Goal: Communication & Community: Share content

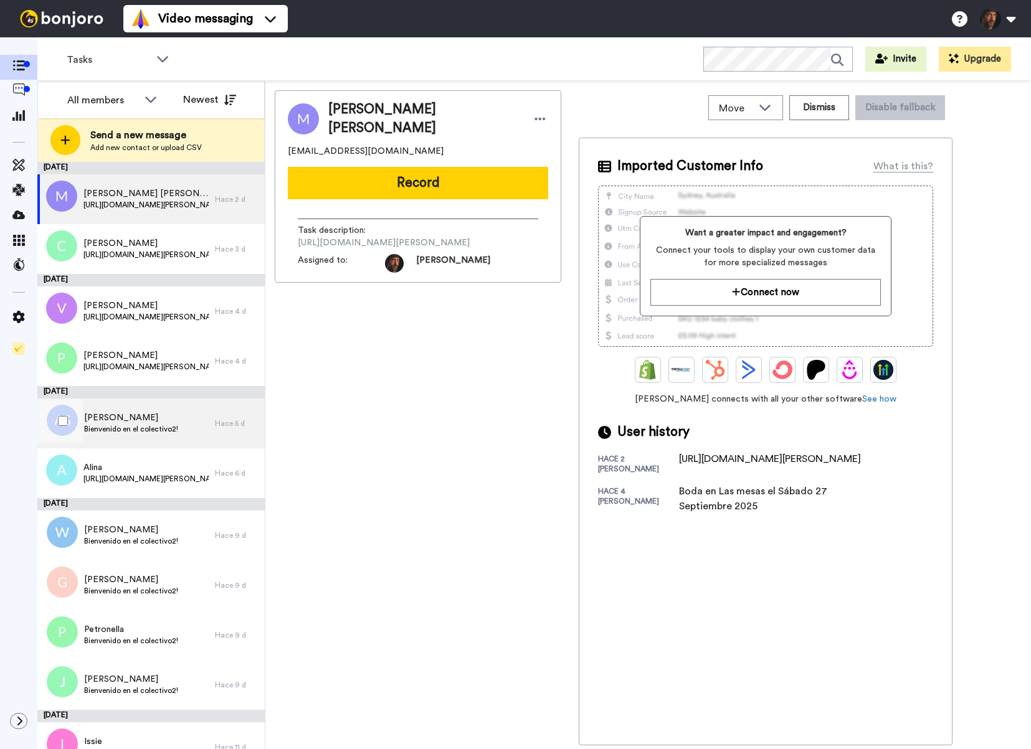
click at [176, 421] on span "[PERSON_NAME]" at bounding box center [131, 418] width 94 height 12
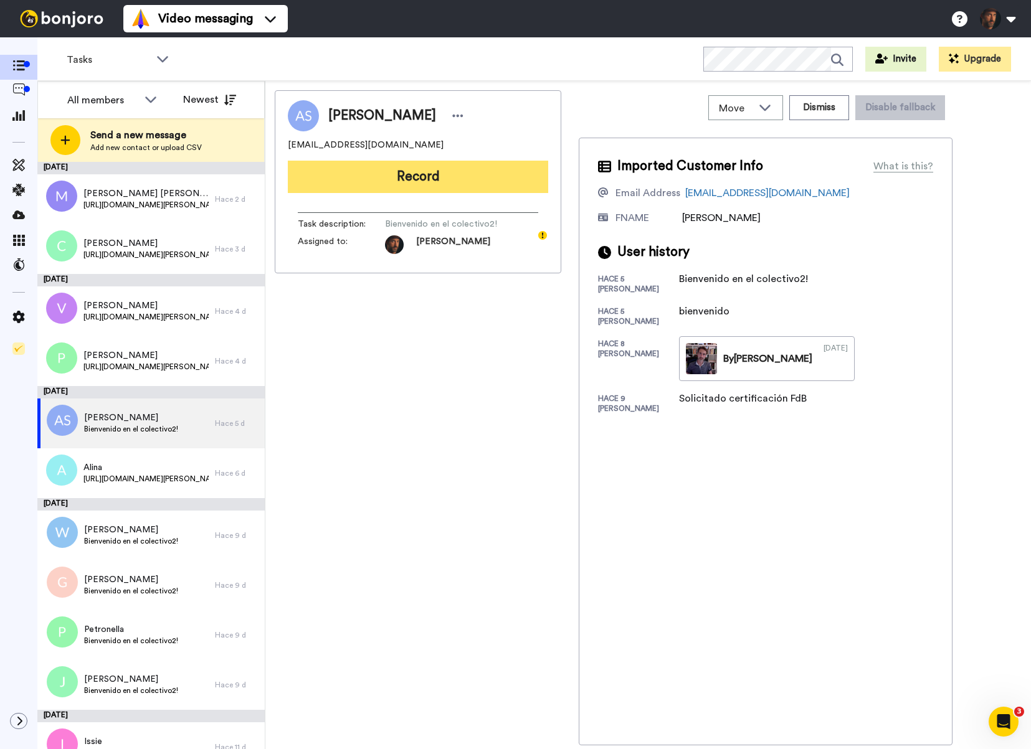
click at [476, 186] on button "Record" at bounding box center [418, 177] width 260 height 32
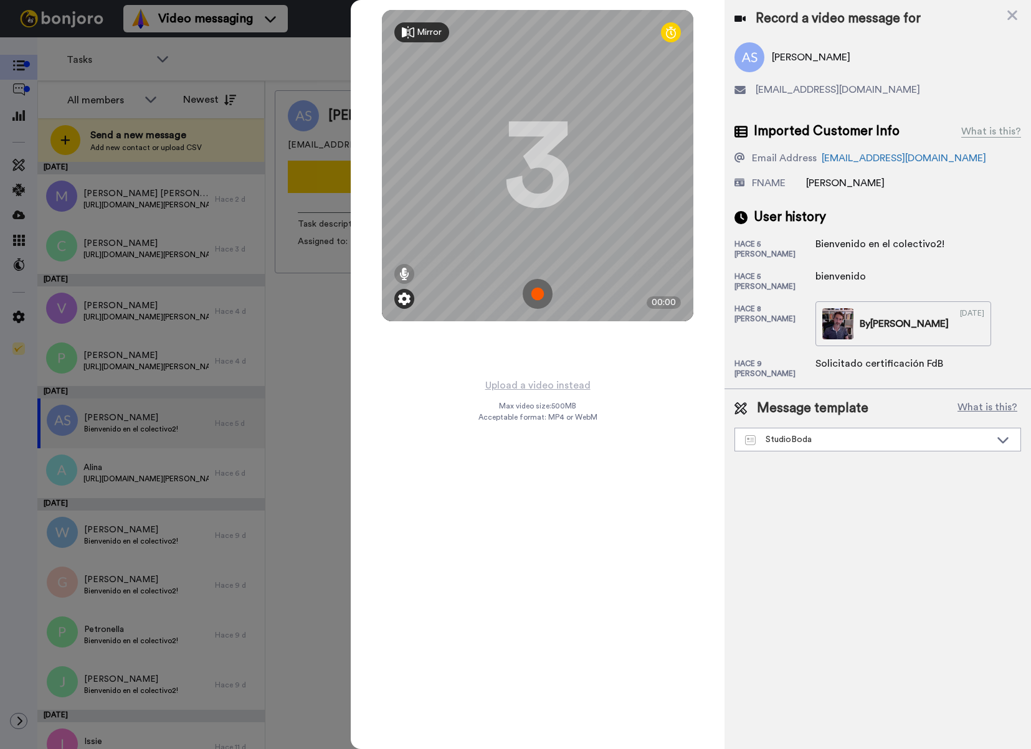
click at [406, 298] on img at bounding box center [404, 299] width 12 height 12
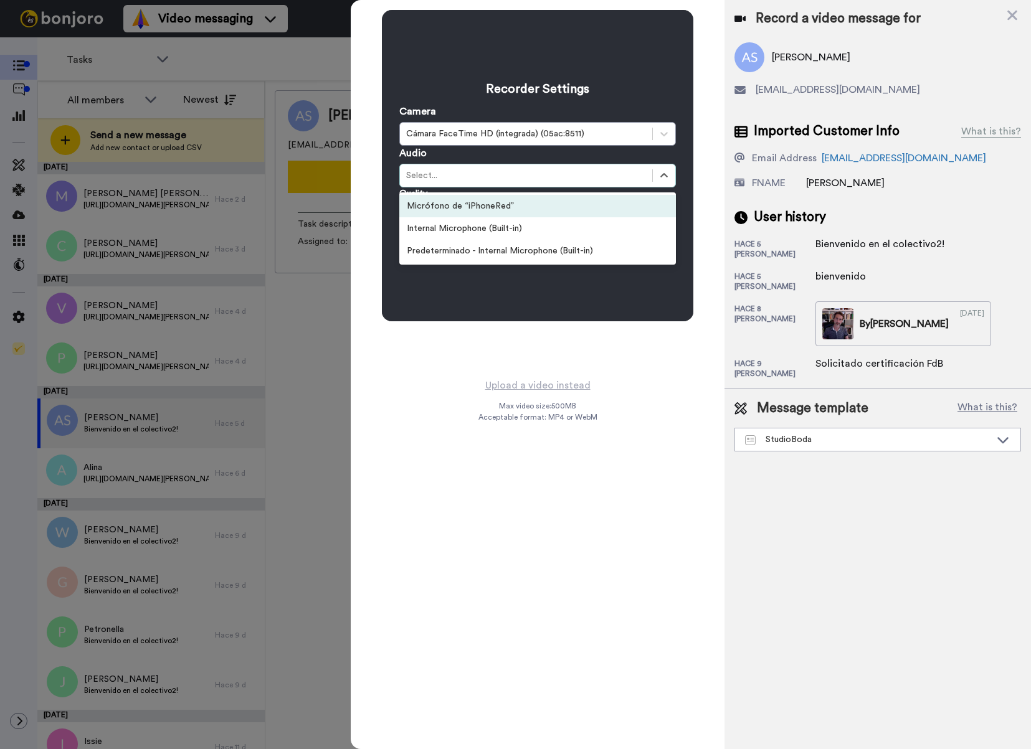
click at [473, 165] on div "Select..." at bounding box center [537, 176] width 277 height 24
click at [465, 209] on div "Micrófono de “iPhoneRed”" at bounding box center [537, 206] width 277 height 22
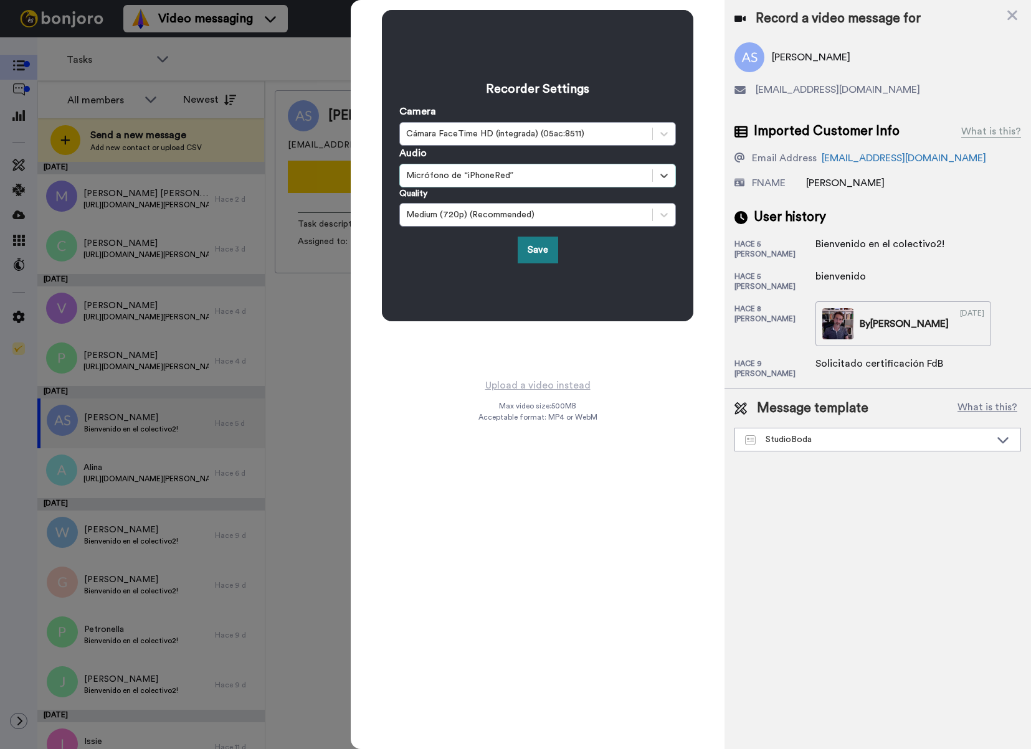
click at [538, 257] on button "Save" at bounding box center [538, 250] width 40 height 27
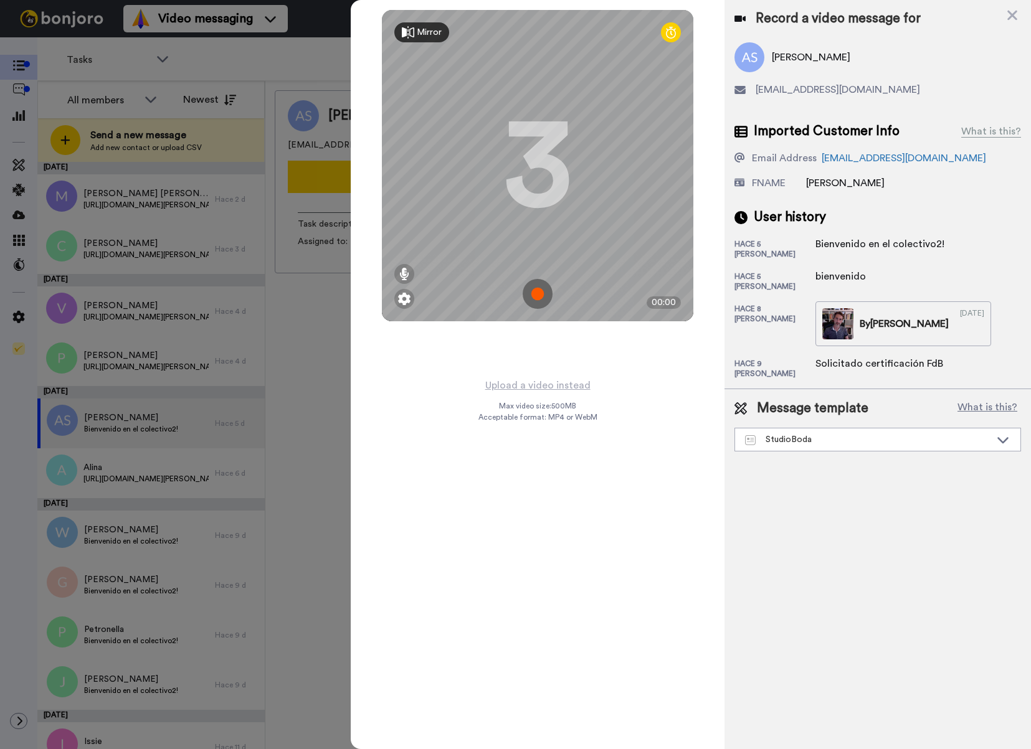
click at [533, 292] on img at bounding box center [538, 294] width 30 height 30
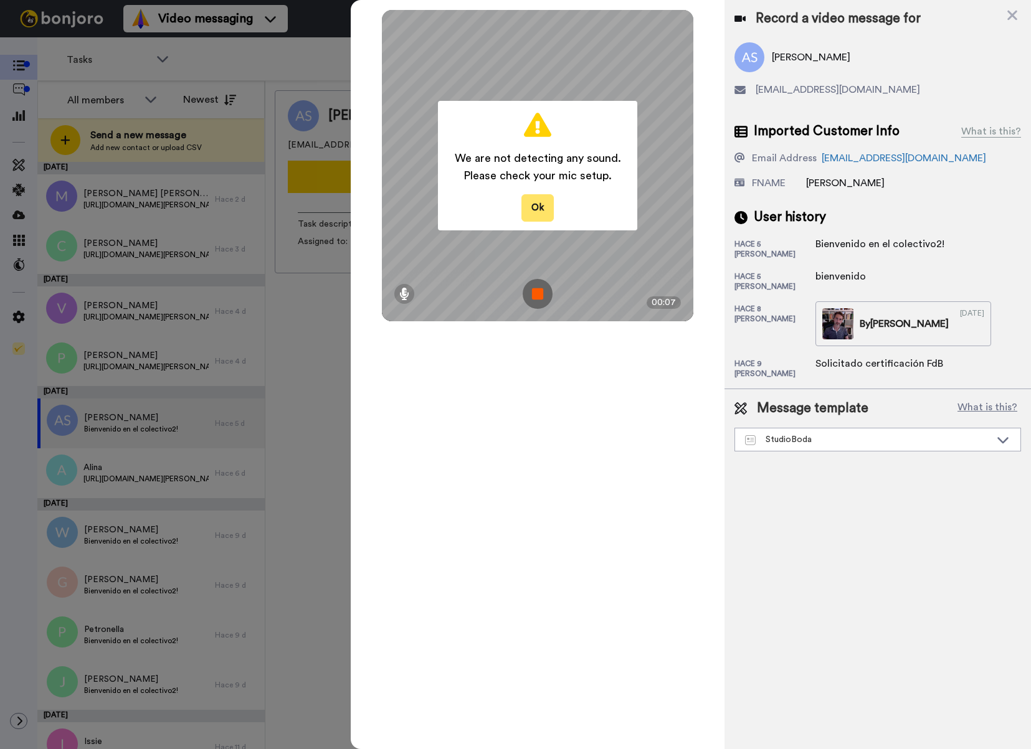
click at [536, 204] on button "Ok" at bounding box center [537, 207] width 32 height 27
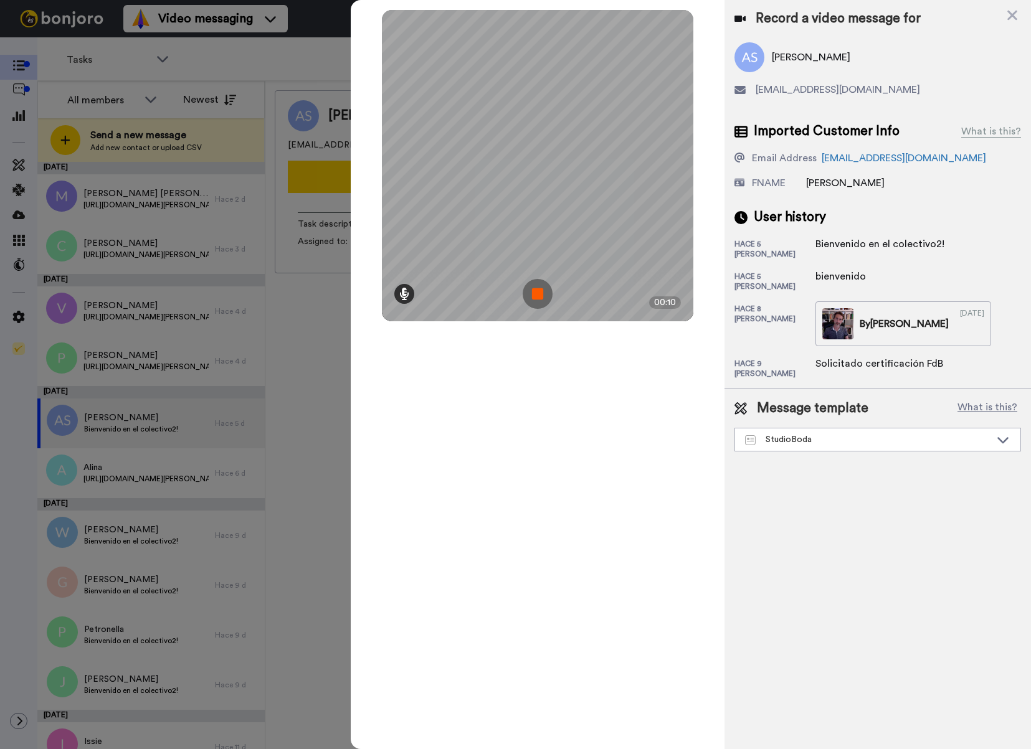
click at [404, 296] on icon at bounding box center [404, 294] width 10 height 12
click at [540, 295] on img at bounding box center [538, 294] width 30 height 30
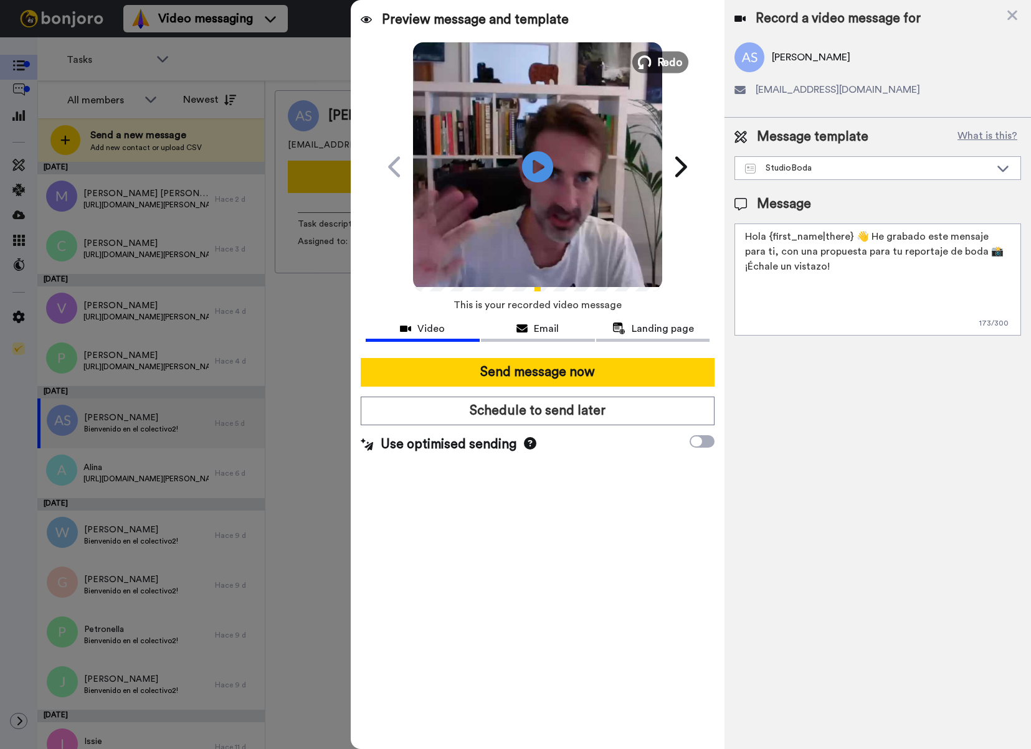
click at [668, 64] on span "Redo" at bounding box center [670, 62] width 26 height 16
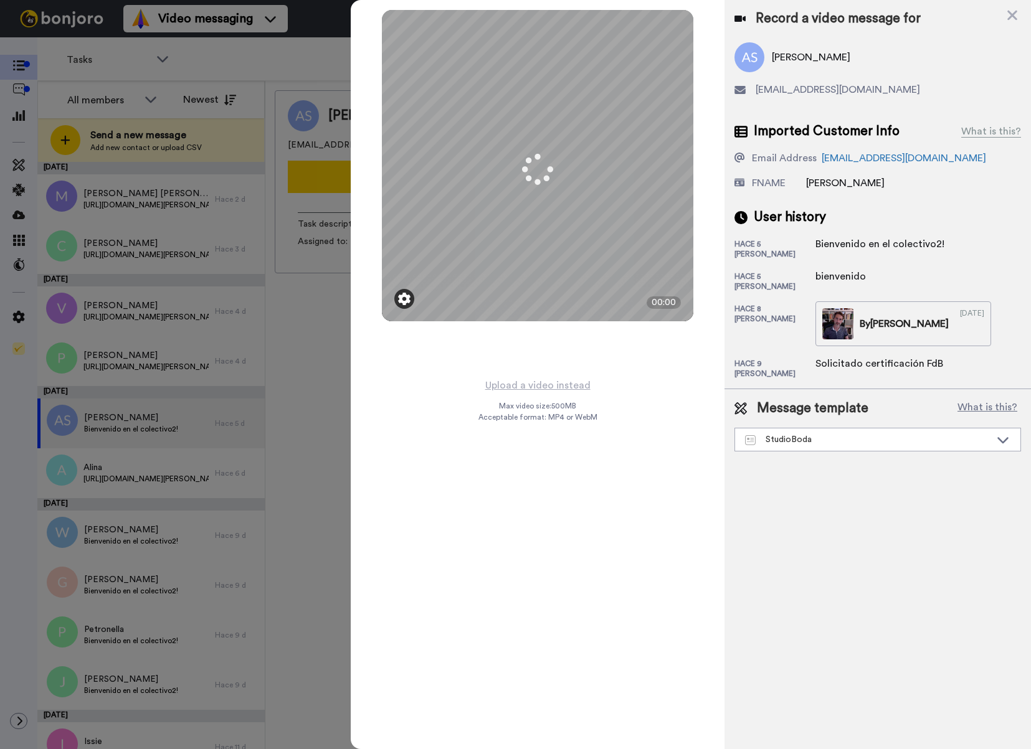
click at [403, 303] on img at bounding box center [404, 299] width 12 height 12
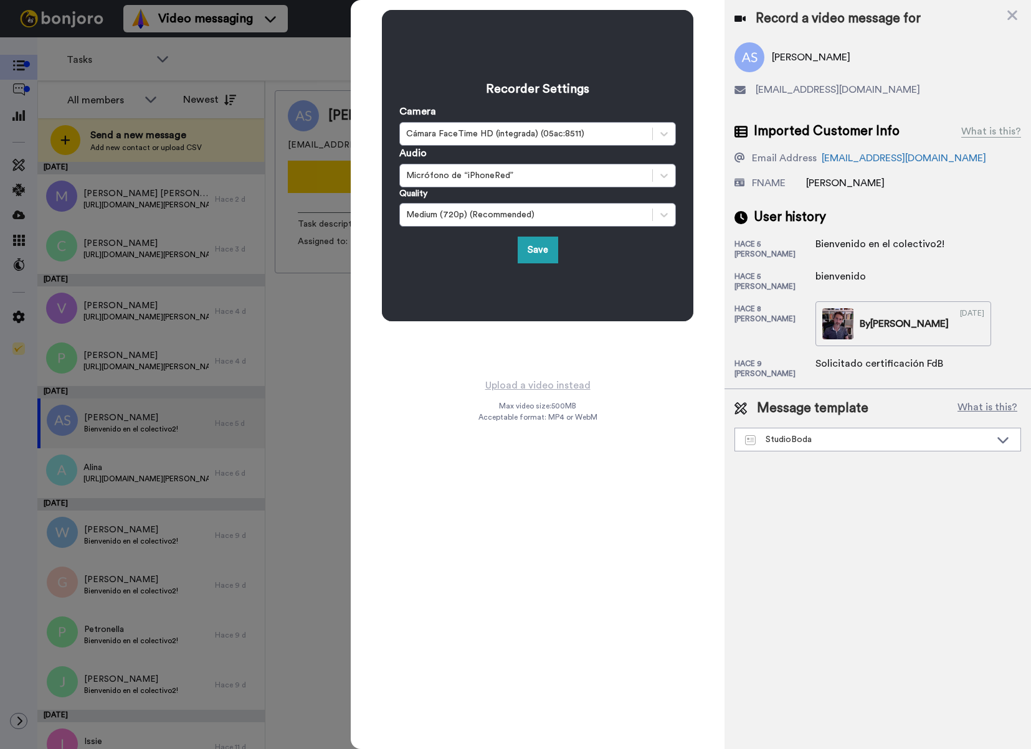
click at [410, 367] on div "Recorder Settings Camera Cámara FaceTime HD (integrada) (05ac:8511) Audio Micró…" at bounding box center [538, 188] width 374 height 377
click at [536, 256] on button "Save" at bounding box center [538, 250] width 40 height 27
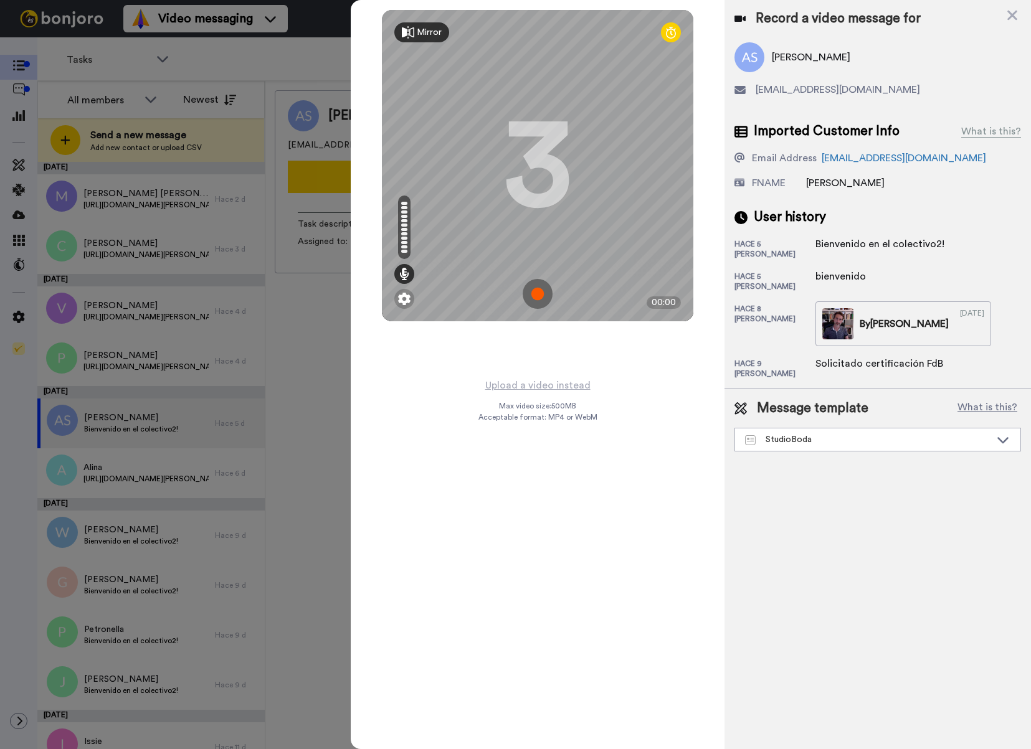
click at [539, 300] on img at bounding box center [538, 294] width 30 height 30
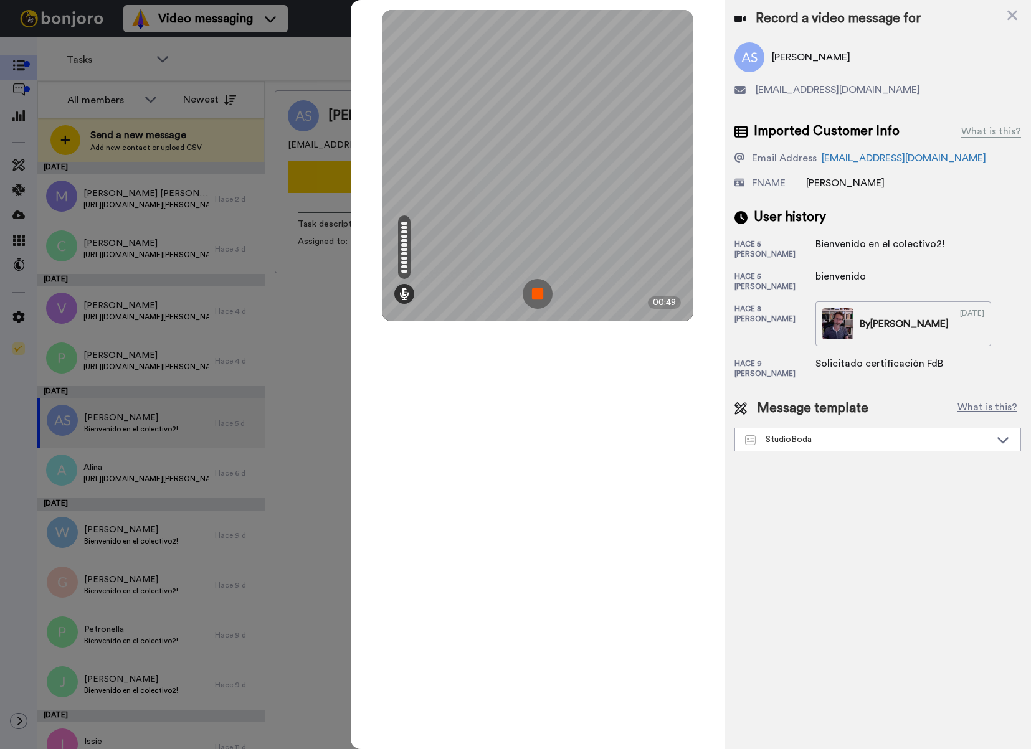
click at [539, 300] on img at bounding box center [538, 294] width 30 height 30
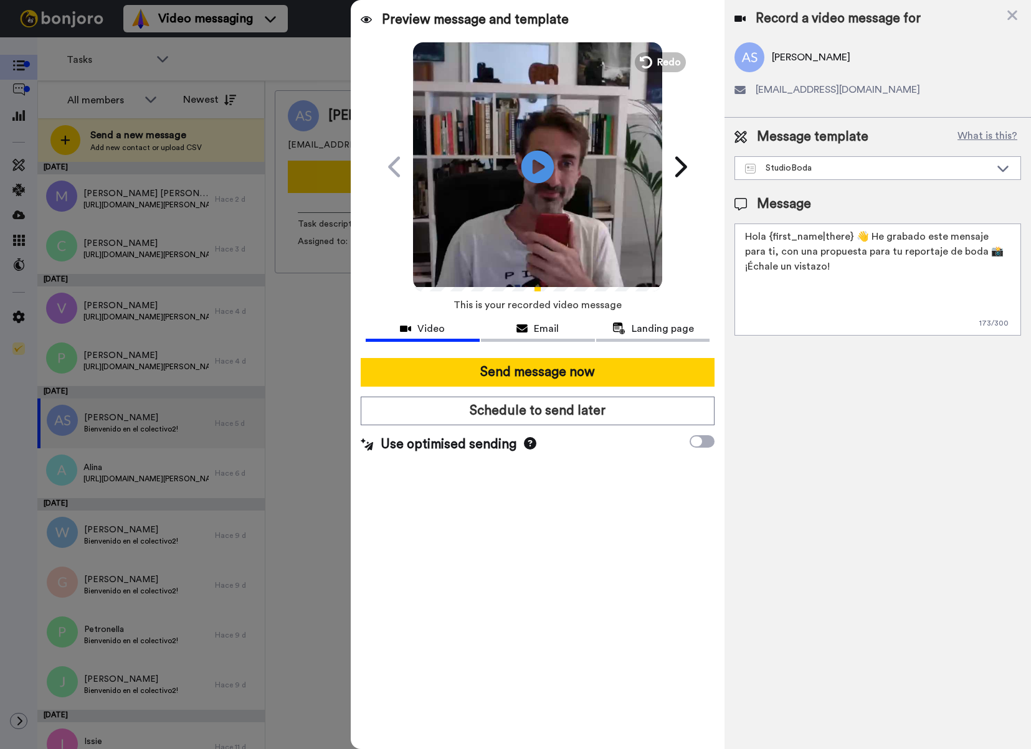
click at [539, 176] on icon at bounding box center [537, 166] width 33 height 33
click at [850, 175] on div "StudioBoda" at bounding box center [877, 168] width 285 height 22
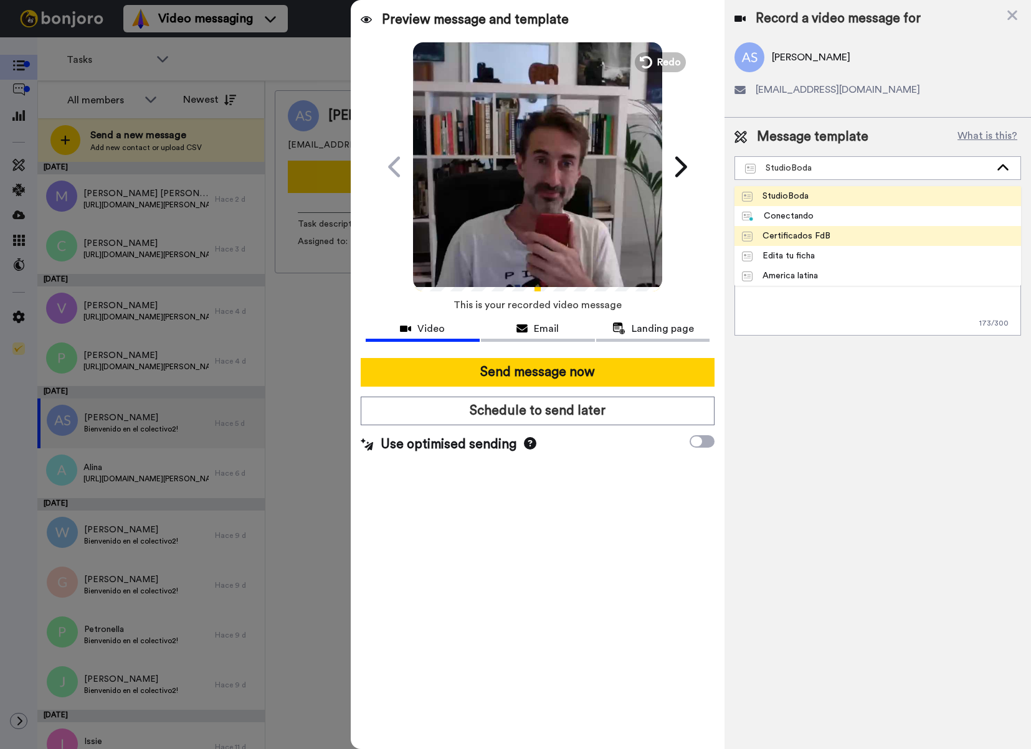
click at [833, 231] on span "Certificados FdB" at bounding box center [785, 236] width 103 height 12
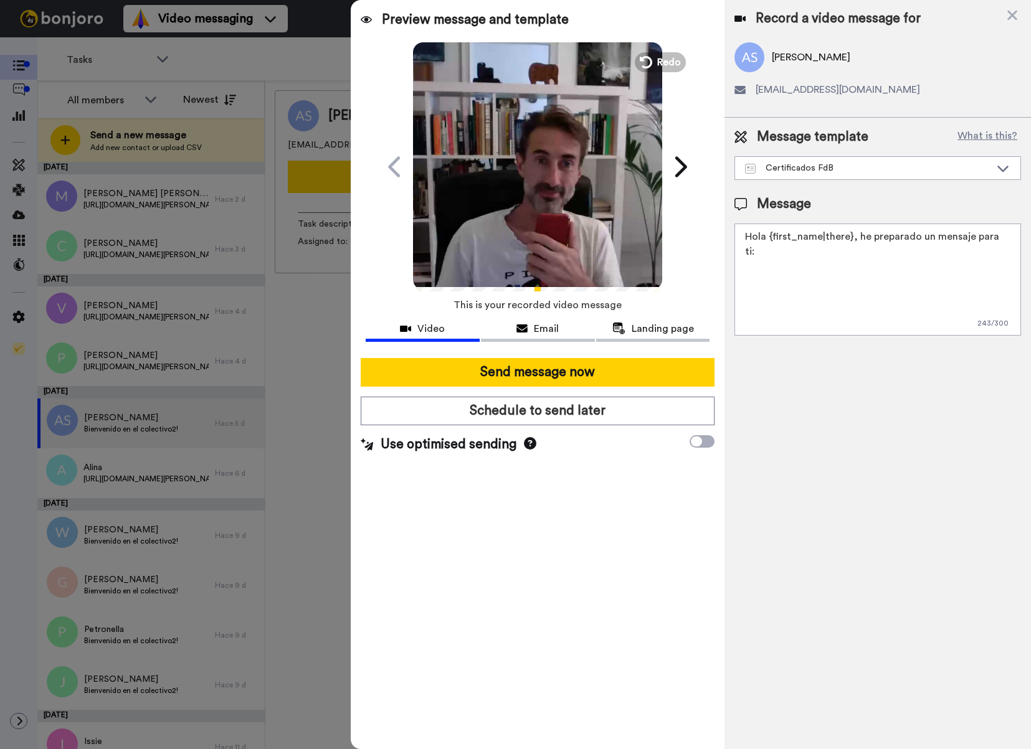
drag, startPoint x: 766, startPoint y: 239, endPoint x: 736, endPoint y: 230, distance: 31.6
click at [736, 230] on textarea "Hola {first_name|there}, he preparado un mensaje para ti:" at bounding box center [877, 280] width 287 height 112
drag, startPoint x: 860, startPoint y: 240, endPoint x: 1007, endPoint y: 237, distance: 146.4
click at [1007, 237] on textarea "Ciao {first_name|there}, he preparado un mensaje para ti:" at bounding box center [877, 280] width 287 height 112
type textarea "Ciao {first_name|there}, ho preparato un messaggio per te:"
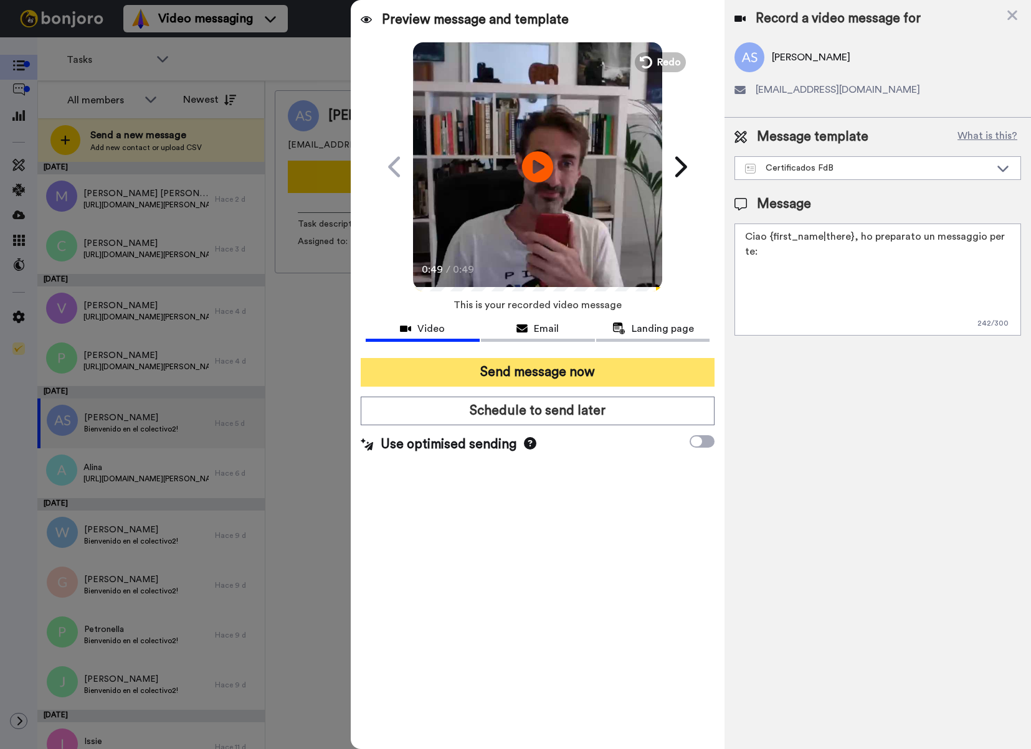
click at [576, 376] on button "Send message now" at bounding box center [538, 372] width 354 height 29
